Goal: Information Seeking & Learning: Learn about a topic

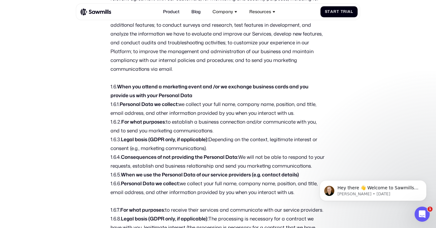
scroll to position [1270, 0]
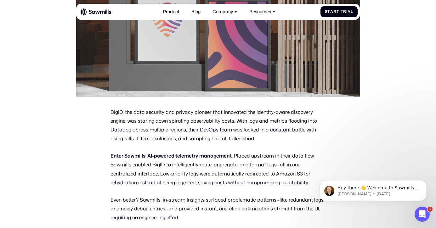
scroll to position [186, 0]
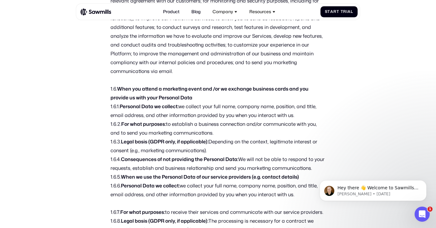
click at [129, 85] on strong "When you attend a marketing event and /or we exchange business cards and you pr…" at bounding box center [209, 93] width 198 height 16
click at [110, 103] on span "‍" at bounding box center [110, 106] width 0 height 7
click at [135, 120] on strong "For what purposes:" at bounding box center [143, 123] width 45 height 7
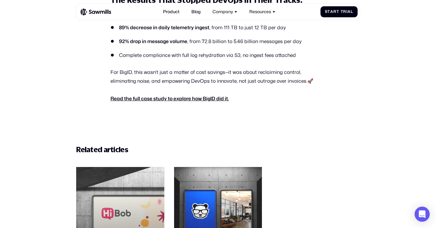
scroll to position [427, 0]
